Goal: Communication & Community: Ask a question

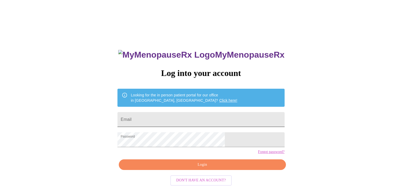
click at [198, 114] on input "Email" at bounding box center [201, 119] width 167 height 15
type input "[EMAIL_ADDRESS][DOMAIN_NAME]"
click at [208, 168] on span "Login" at bounding box center [202, 165] width 155 height 7
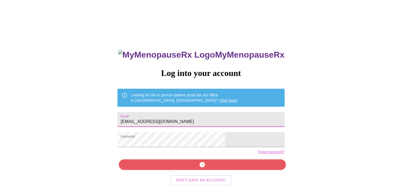
click at [203, 117] on input "[EMAIL_ADDRESS][DOMAIN_NAME]" at bounding box center [201, 119] width 167 height 15
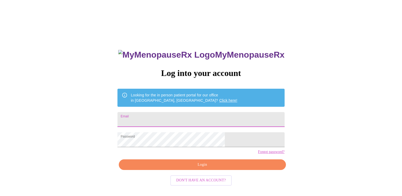
click at [206, 117] on input "Email" at bounding box center [201, 119] width 167 height 15
type input "[EMAIL_ADDRESS][DOMAIN_NAME]"
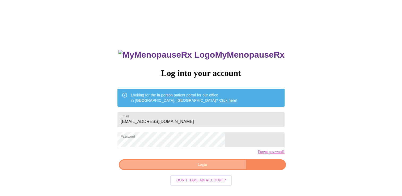
click at [212, 168] on span "Login" at bounding box center [202, 165] width 155 height 7
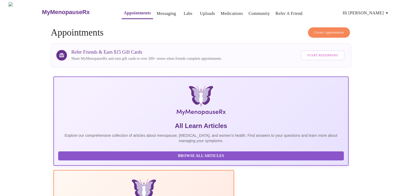
click at [157, 12] on link "Messaging" at bounding box center [166, 13] width 19 height 7
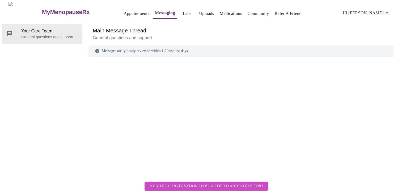
scroll to position [20, 0]
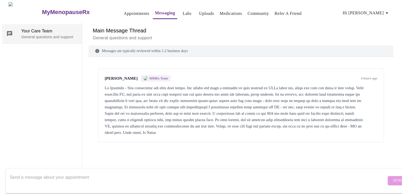
click at [26, 28] on span "Your Care Team" at bounding box center [49, 31] width 56 height 6
click at [6, 31] on icon at bounding box center [9, 34] width 6 height 6
click at [46, 179] on textarea "Send a message about your appointment" at bounding box center [198, 180] width 377 height 17
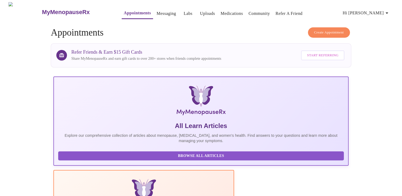
click at [377, 11] on span "Hi [PERSON_NAME]" at bounding box center [366, 12] width 47 height 7
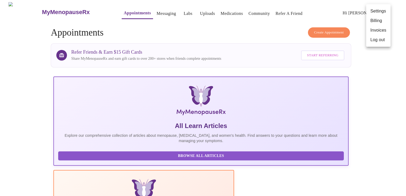
click at [327, 16] on div at bounding box center [203, 98] width 406 height 196
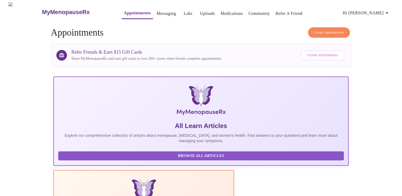
click at [373, 9] on span "Hi [PERSON_NAME]" at bounding box center [366, 12] width 47 height 7
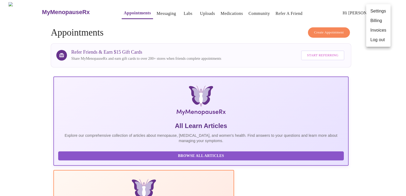
click at [371, 12] on li "Settings" at bounding box center [378, 11] width 24 height 10
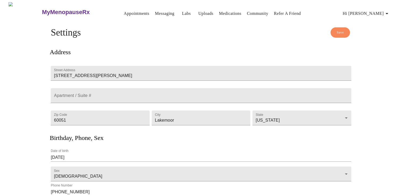
click at [155, 12] on link "Messaging" at bounding box center [164, 13] width 19 height 7
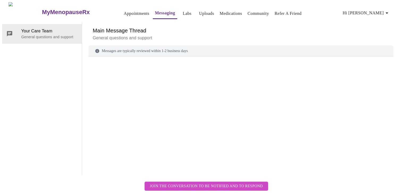
scroll to position [20, 0]
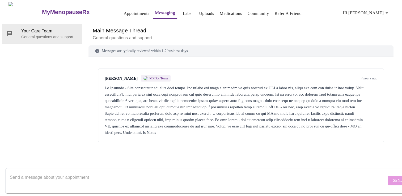
click at [22, 177] on textarea "Send a message about your appointment" at bounding box center [198, 180] width 377 height 17
click at [97, 173] on textarea "Send a message about your appointment" at bounding box center [198, 180] width 377 height 17
click at [101, 172] on textarea "Send a message about your appointment" at bounding box center [198, 180] width 377 height 17
drag, startPoint x: 101, startPoint y: 172, endPoint x: 108, endPoint y: 170, distance: 7.4
click at [102, 172] on textarea "Send a message about your appointment" at bounding box center [198, 180] width 377 height 17
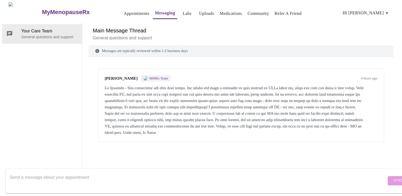
drag, startPoint x: 124, startPoint y: 169, endPoint x: 131, endPoint y: 155, distance: 16.3
click at [125, 172] on textarea "Send a message about your appointment" at bounding box center [198, 180] width 377 height 17
click at [133, 144] on div "Messages are typically reviewed within 1-2 business days [PERSON_NAME] MMRx Tea…" at bounding box center [241, 110] width 305 height 130
click at [68, 175] on textarea "Send a message about your appointment" at bounding box center [198, 180] width 377 height 17
type textarea "h"
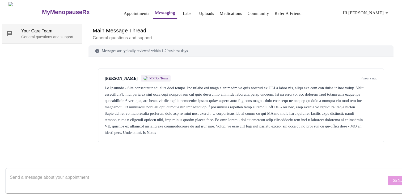
click at [22, 28] on span "Your Care Team" at bounding box center [49, 31] width 56 height 6
click at [5, 11] on div at bounding box center [2, 98] width 5 height 196
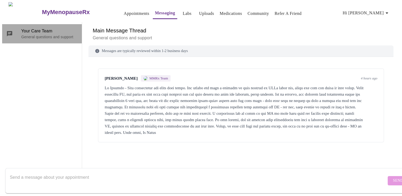
click at [56, 28] on span "Your Care Team" at bounding box center [49, 31] width 56 height 6
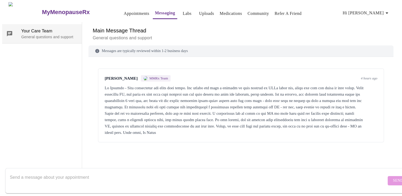
click at [46, 28] on span "Your Care Team" at bounding box center [49, 31] width 56 height 6
